Goal: Obtain resource: Obtain resource

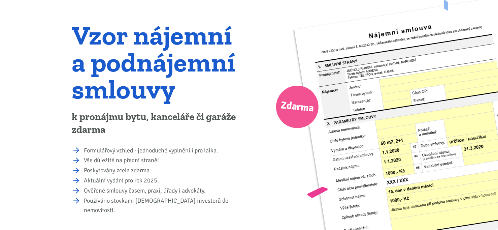
scroll to position [67, 0]
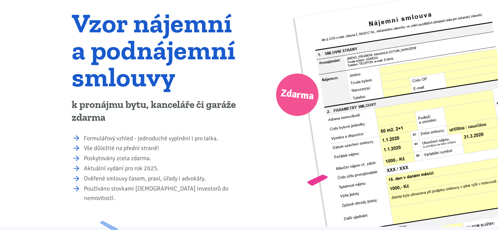
click at [84, 167] on li "Aktuální vydání pro rok 2025." at bounding box center [164, 168] width 161 height 9
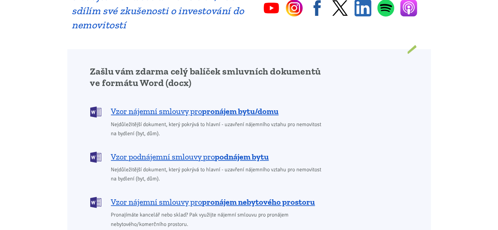
scroll to position [539, 0]
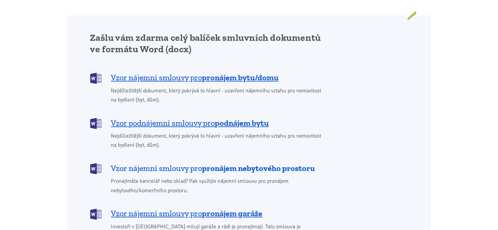
click at [188, 163] on span "Vzor nájemní smlouvy pro pronájem nebytového prostoru" at bounding box center [213, 168] width 204 height 11
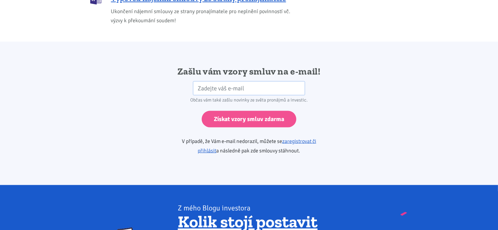
scroll to position [1125, 0]
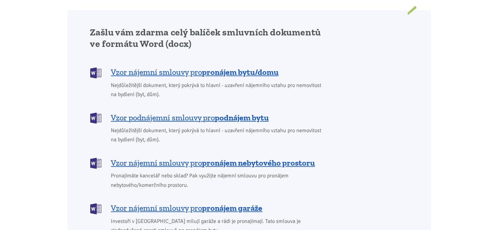
scroll to position [539, 0]
